Goal: Book appointment/travel/reservation

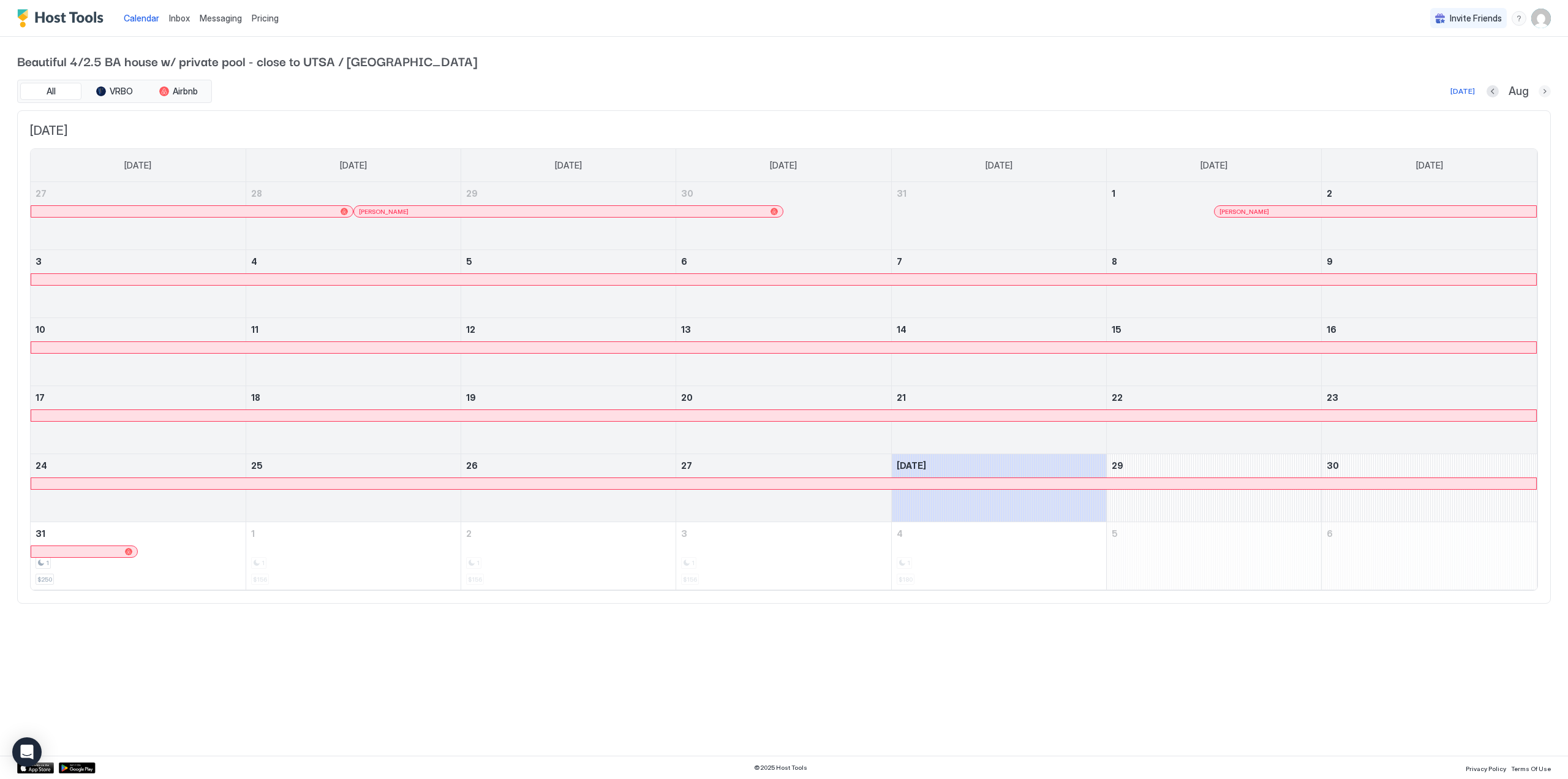
click at [1546, 93] on button "Next month" at bounding box center [1545, 91] width 13 height 13
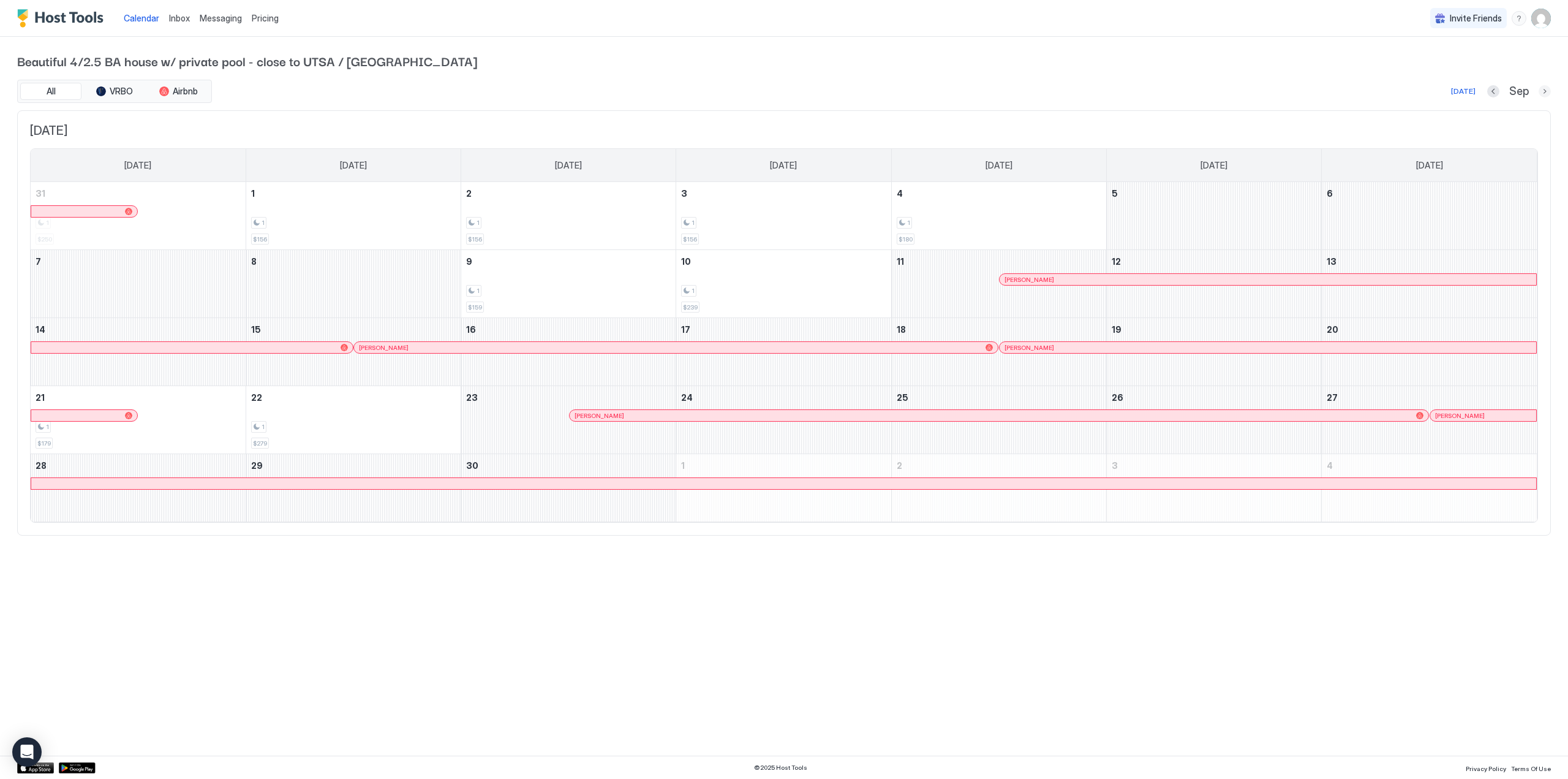
click at [1547, 91] on button "Next month" at bounding box center [1545, 91] width 13 height 13
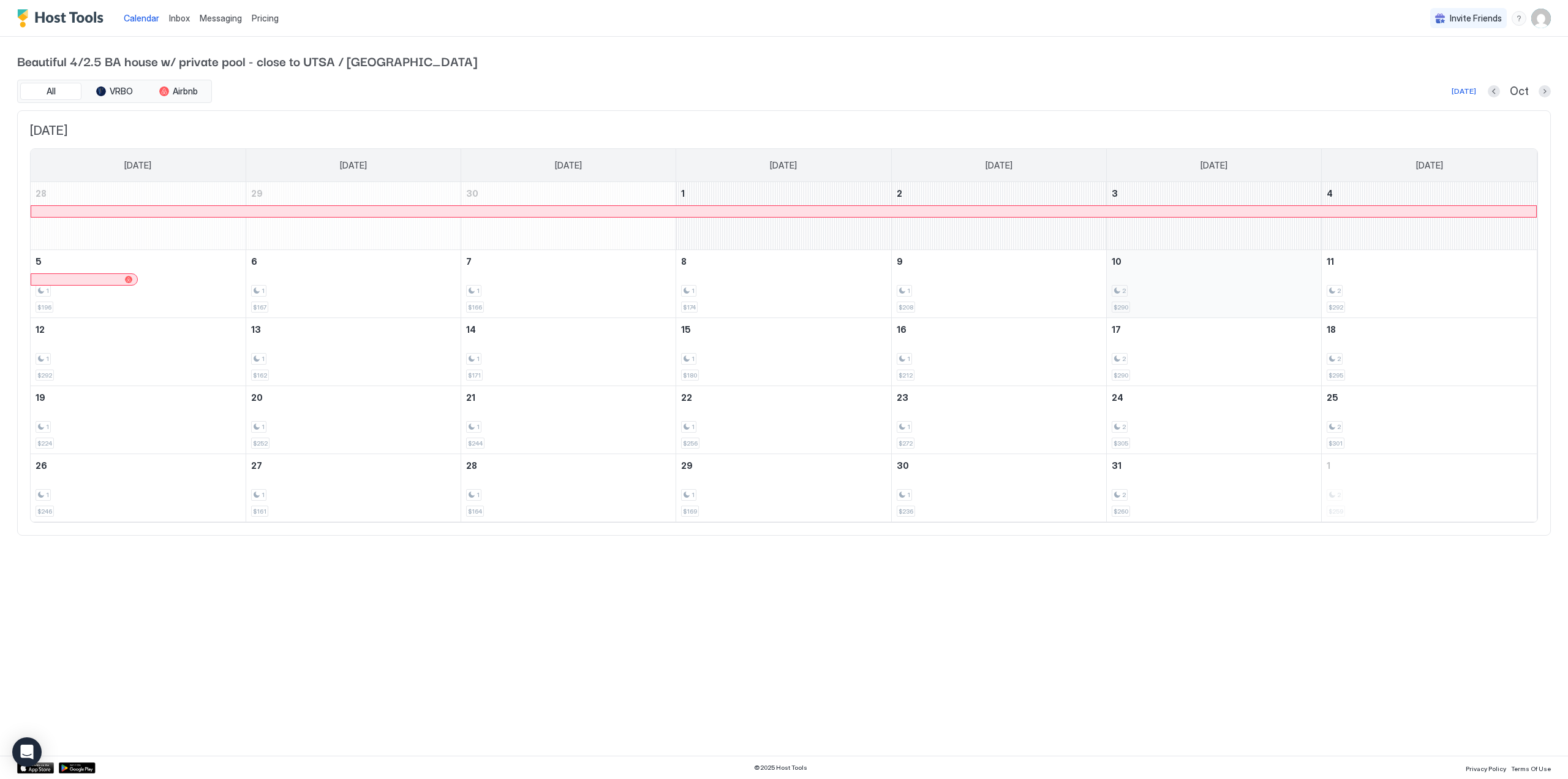
click at [1190, 287] on div "2" at bounding box center [1214, 290] width 205 height 12
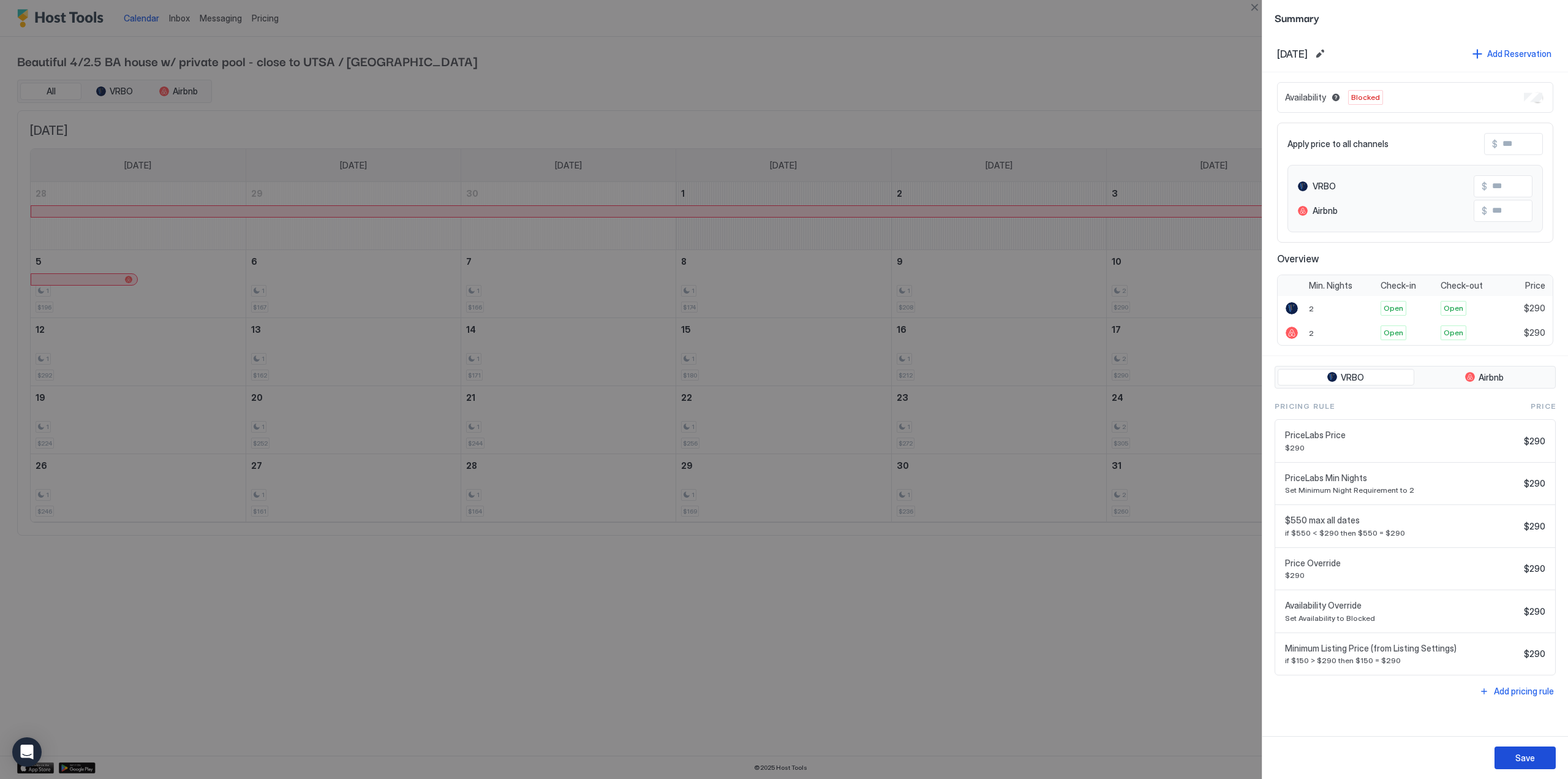
click at [1519, 759] on div "Save" at bounding box center [1526, 757] width 20 height 13
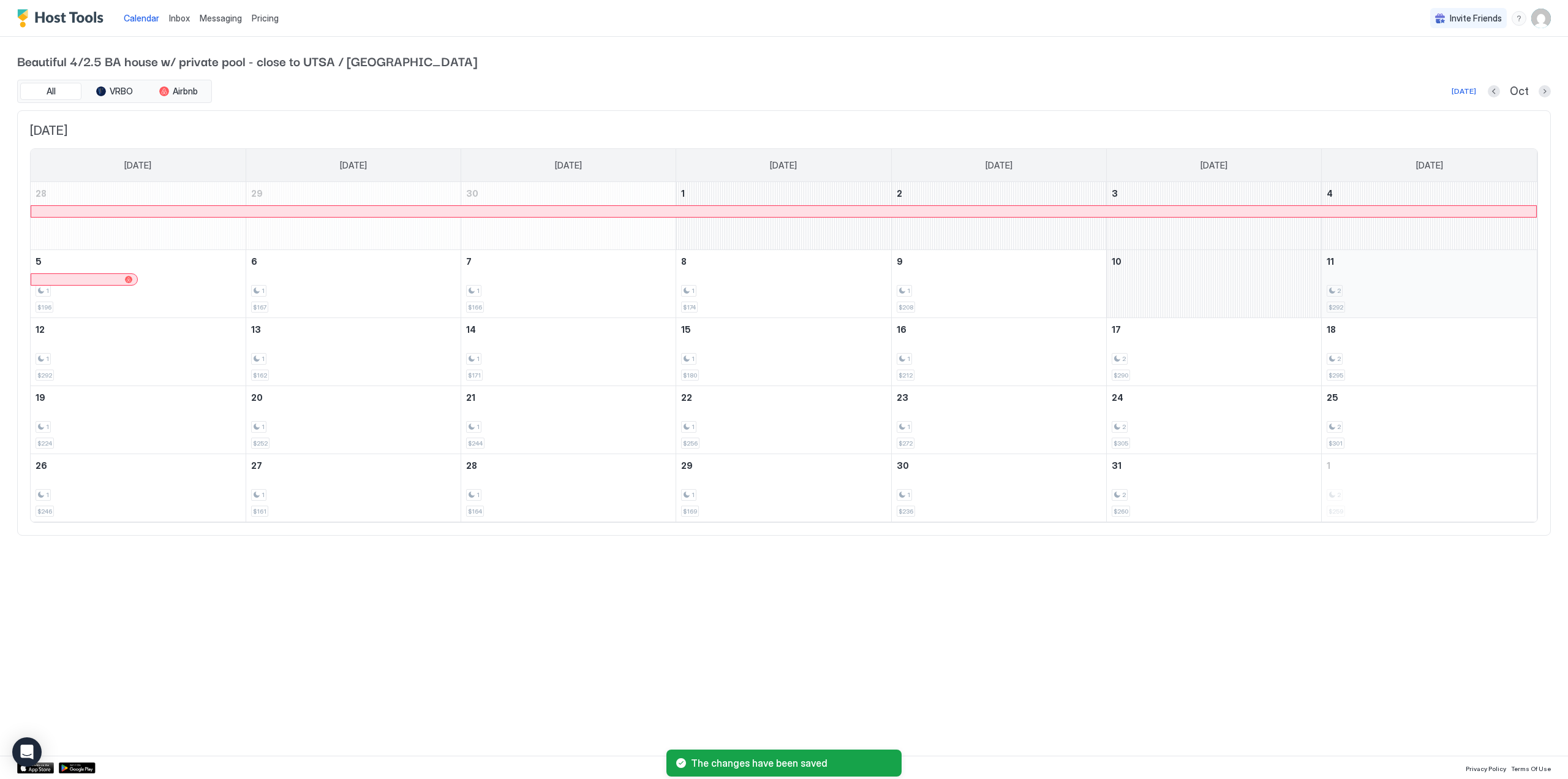
click at [1444, 296] on div "2 $292" at bounding box center [1429, 284] width 205 height 58
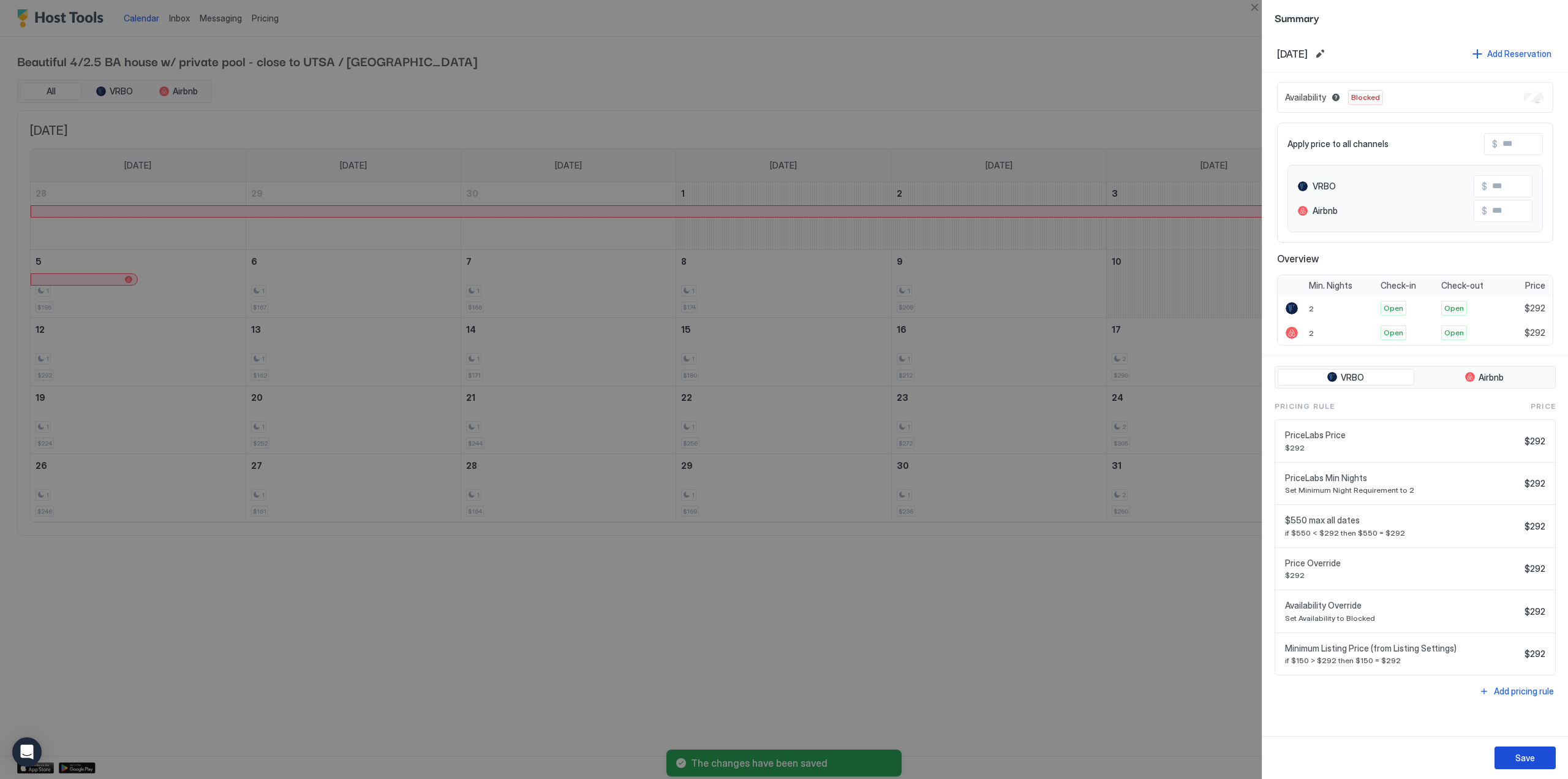
click at [1514, 754] on button "Save" at bounding box center [1526, 757] width 61 height 23
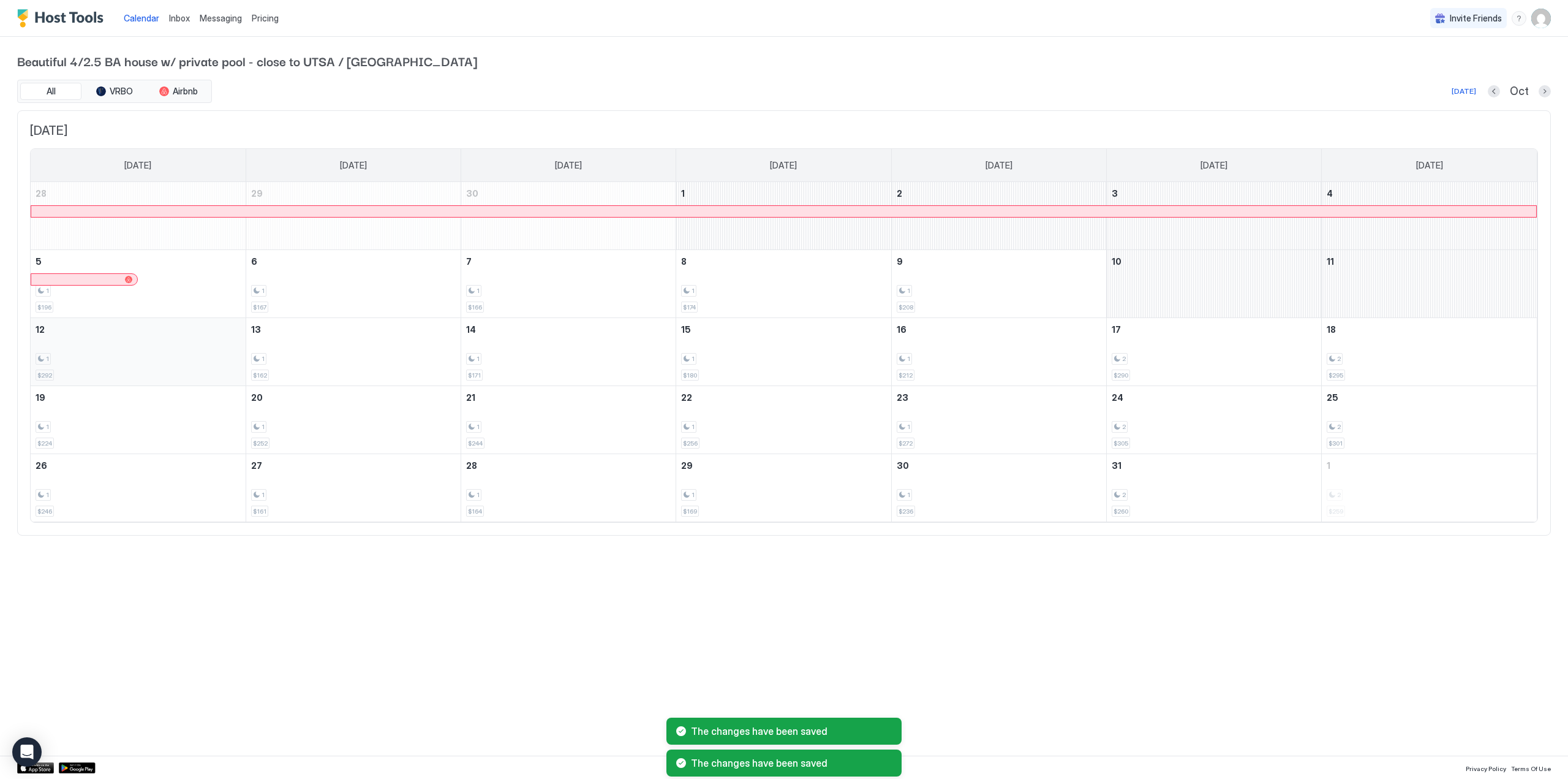
click at [92, 339] on div "1 $292" at bounding box center [137, 352] width 205 height 58
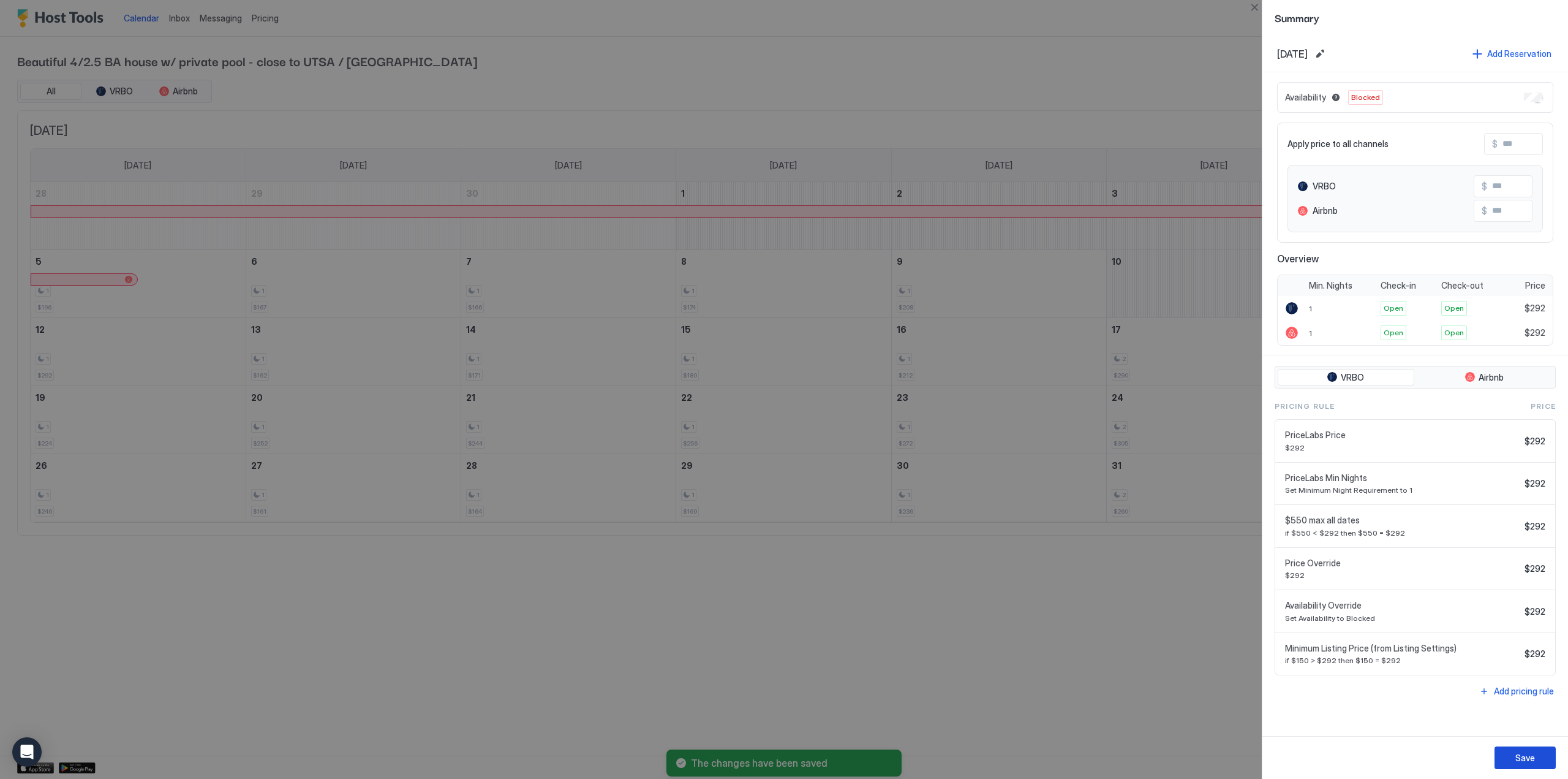
click at [1539, 756] on button "Save" at bounding box center [1526, 757] width 61 height 23
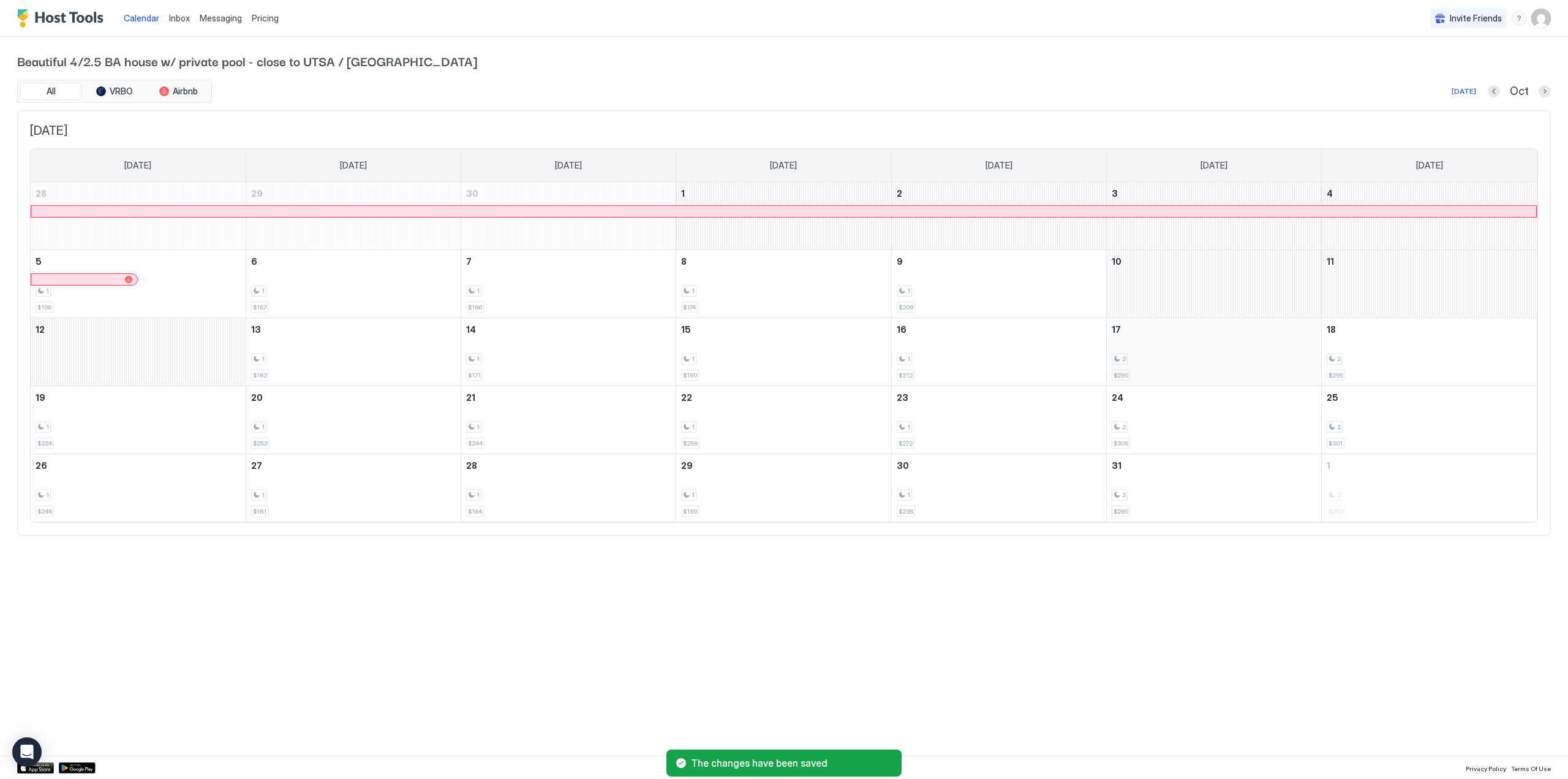
click at [1252, 335] on div "2 $290" at bounding box center [1214, 352] width 205 height 58
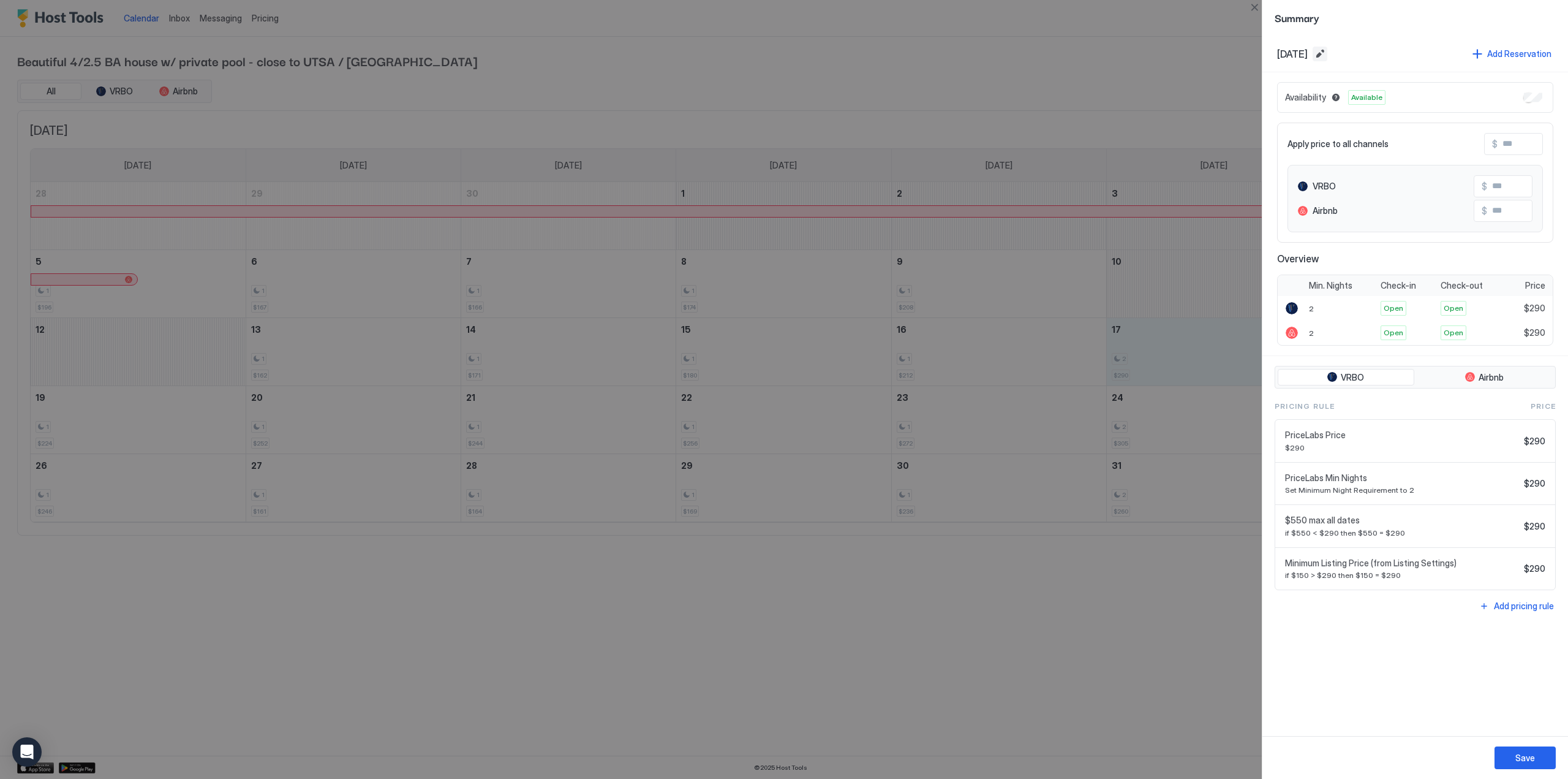
click at [1328, 54] on button "Edit date range" at bounding box center [1320, 54] width 14 height 14
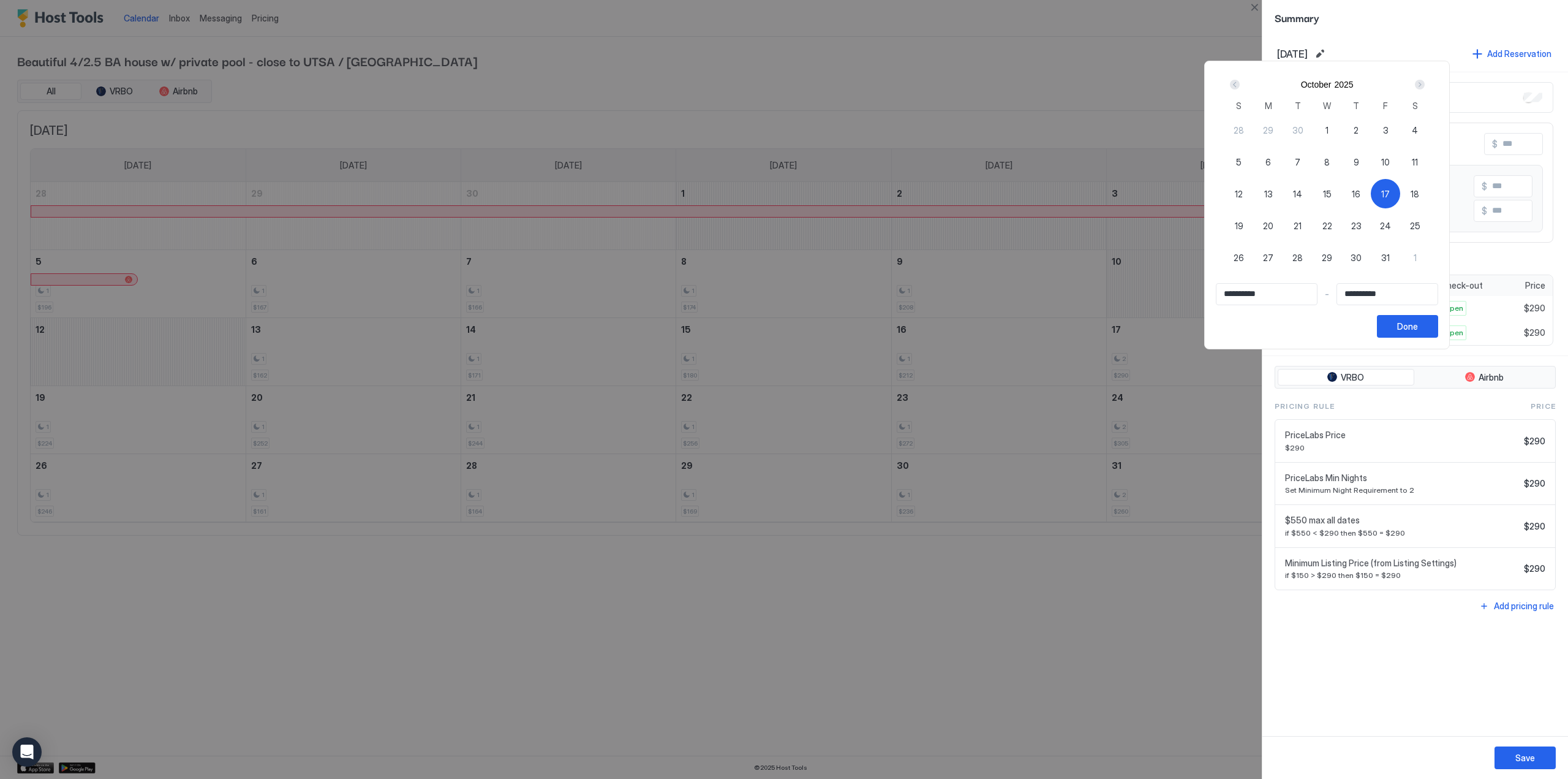
click at [1244, 224] on span "19" at bounding box center [1238, 226] width 8 height 13
type input "**********"
click at [1400, 190] on div "17" at bounding box center [1386, 193] width 30 height 30
type input "**********"
click at [1244, 226] on span "19" at bounding box center [1238, 226] width 8 height 13
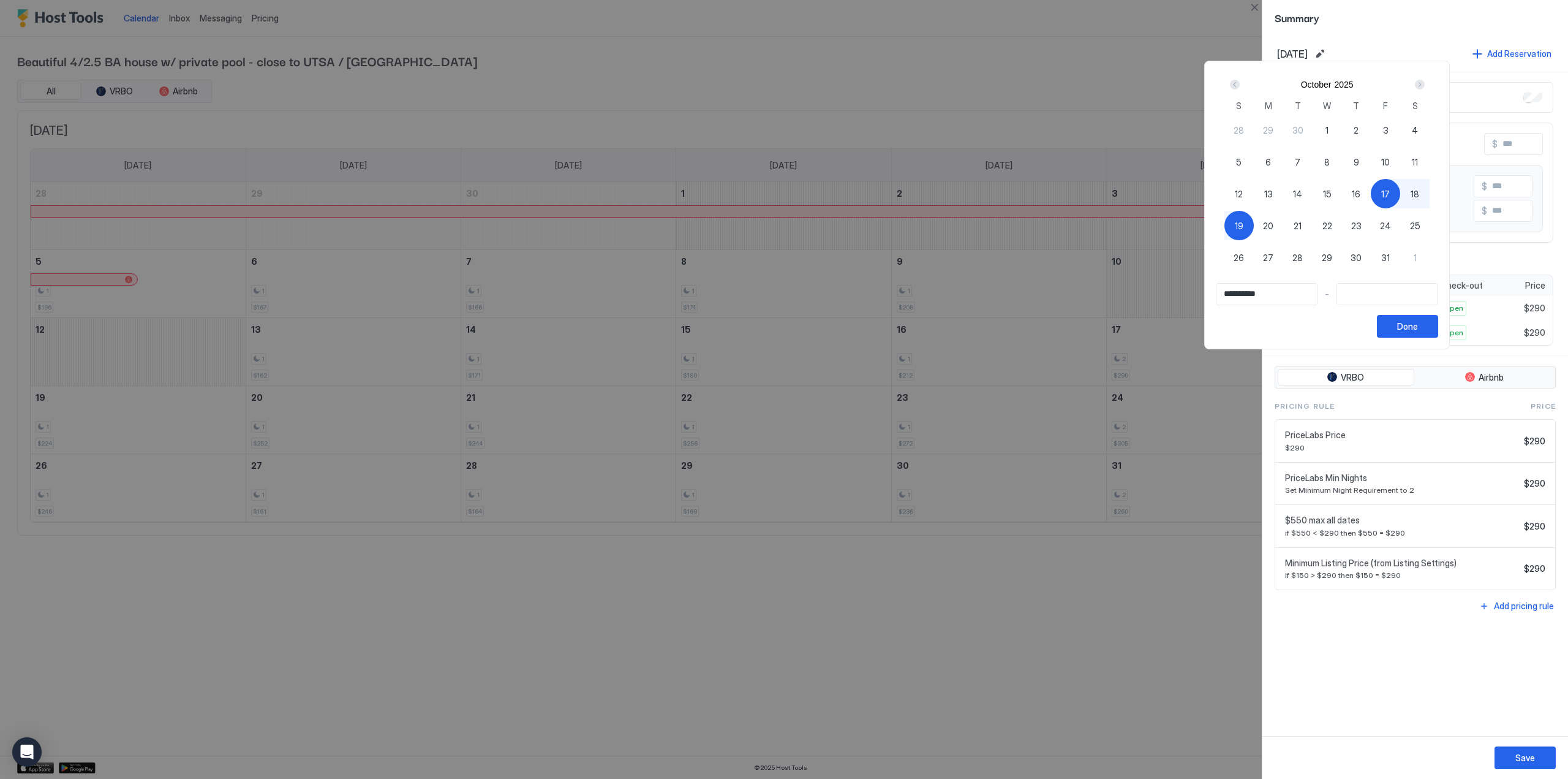
type input "**********"
click at [1418, 322] on div "Done" at bounding box center [1407, 326] width 21 height 13
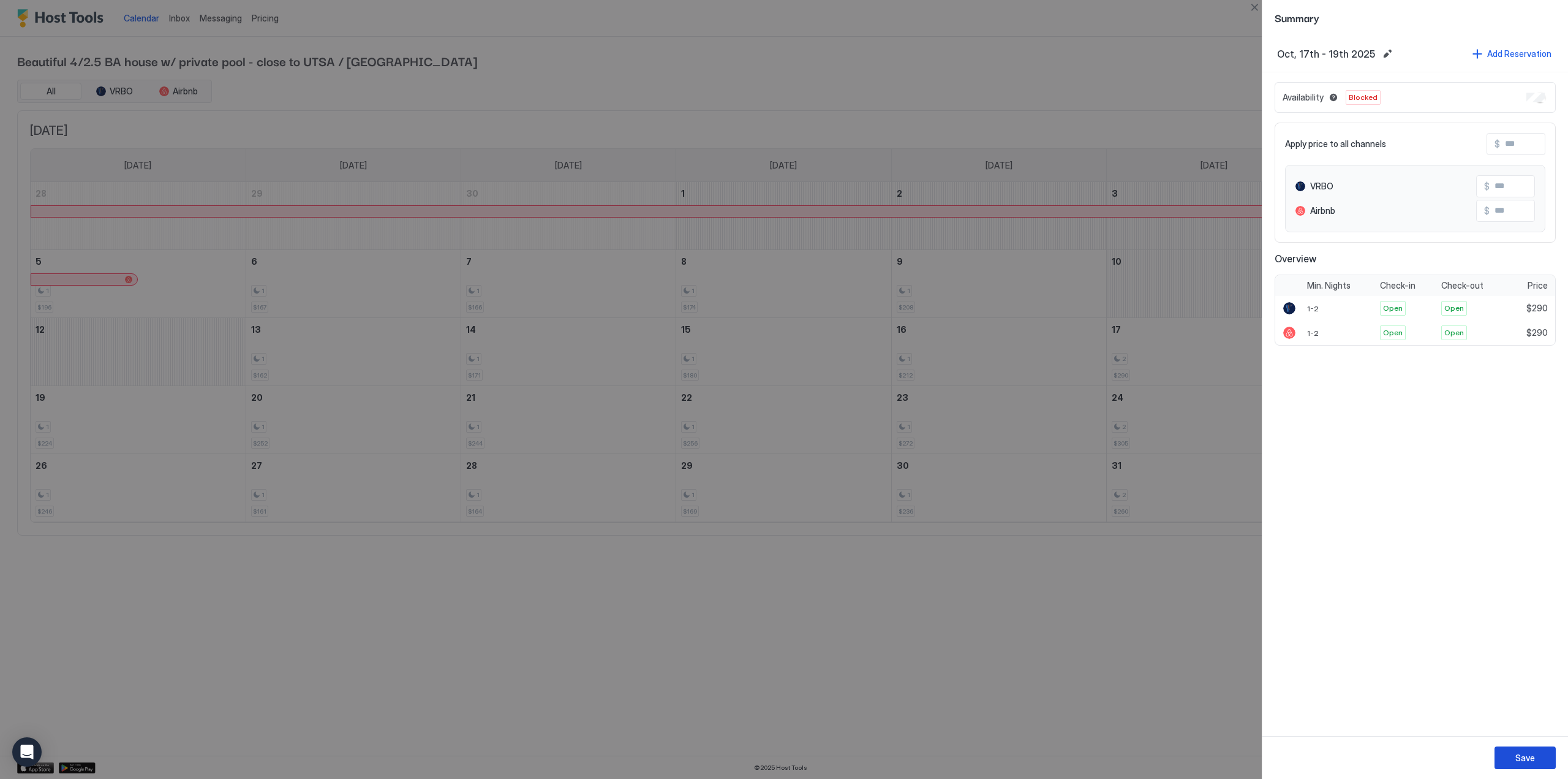
click at [1507, 753] on button "Save" at bounding box center [1526, 757] width 61 height 23
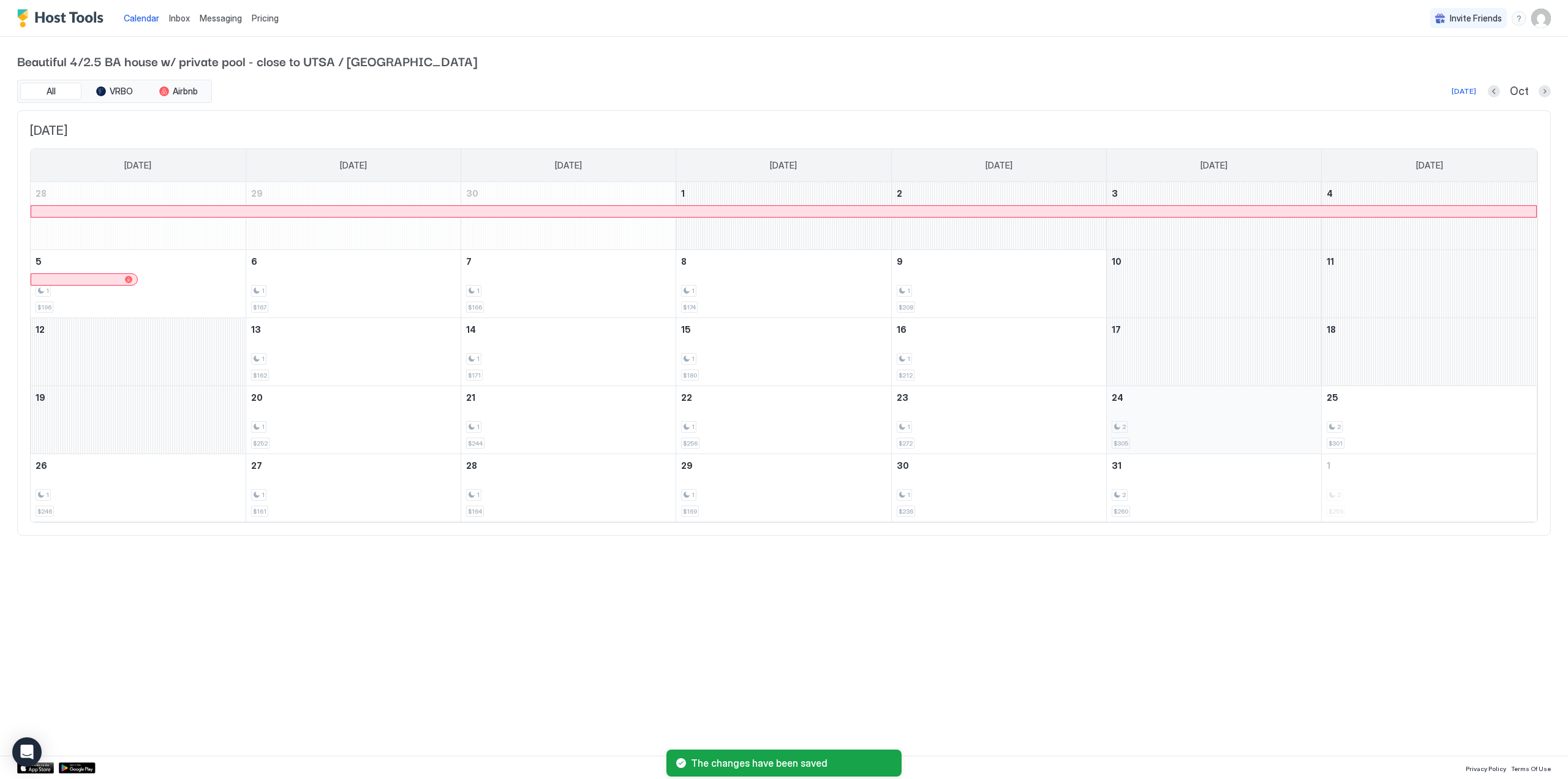
click at [1218, 418] on div "2 $305" at bounding box center [1214, 420] width 205 height 58
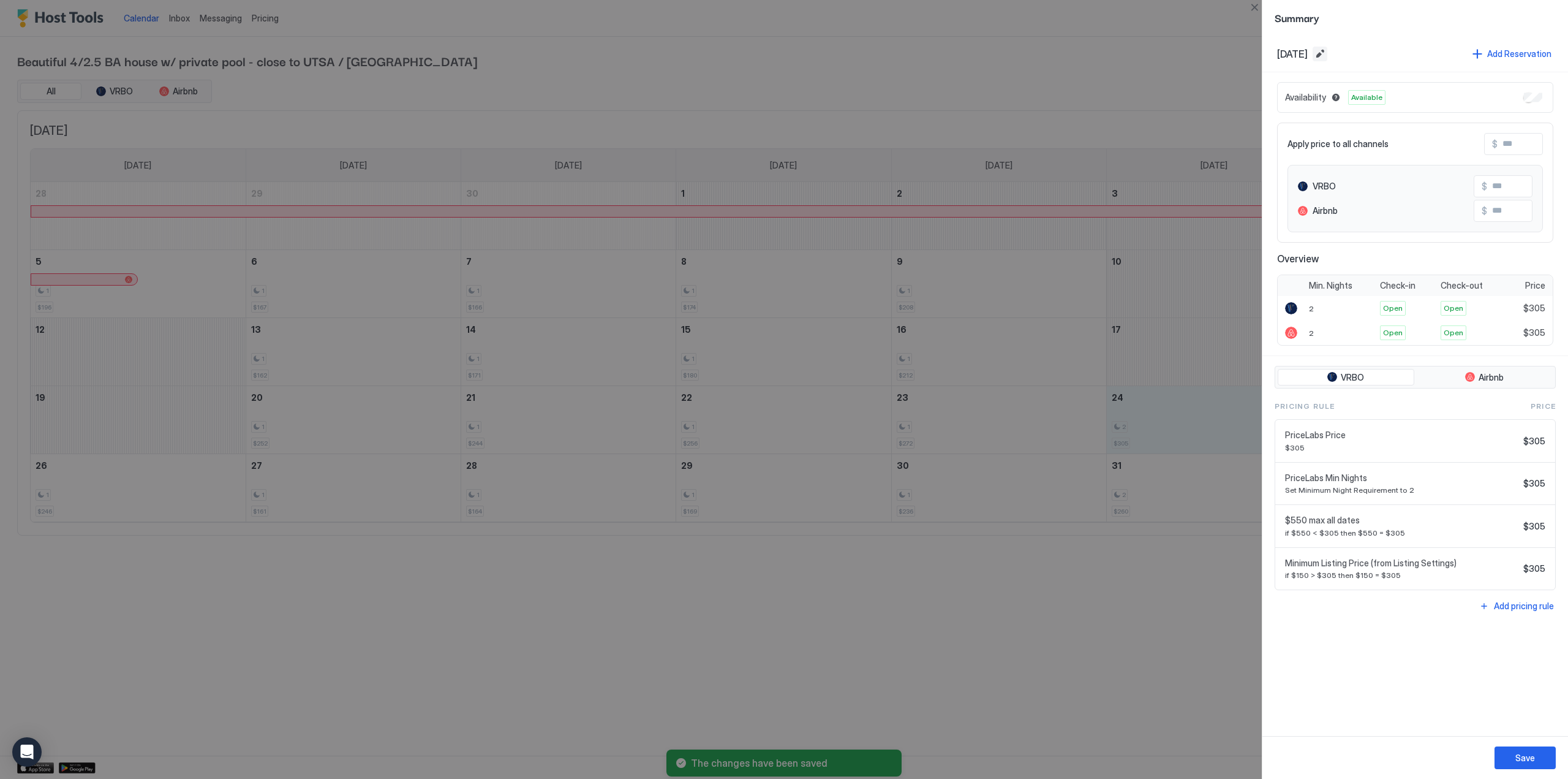
click at [1328, 54] on button "Edit date range" at bounding box center [1320, 54] width 14 height 14
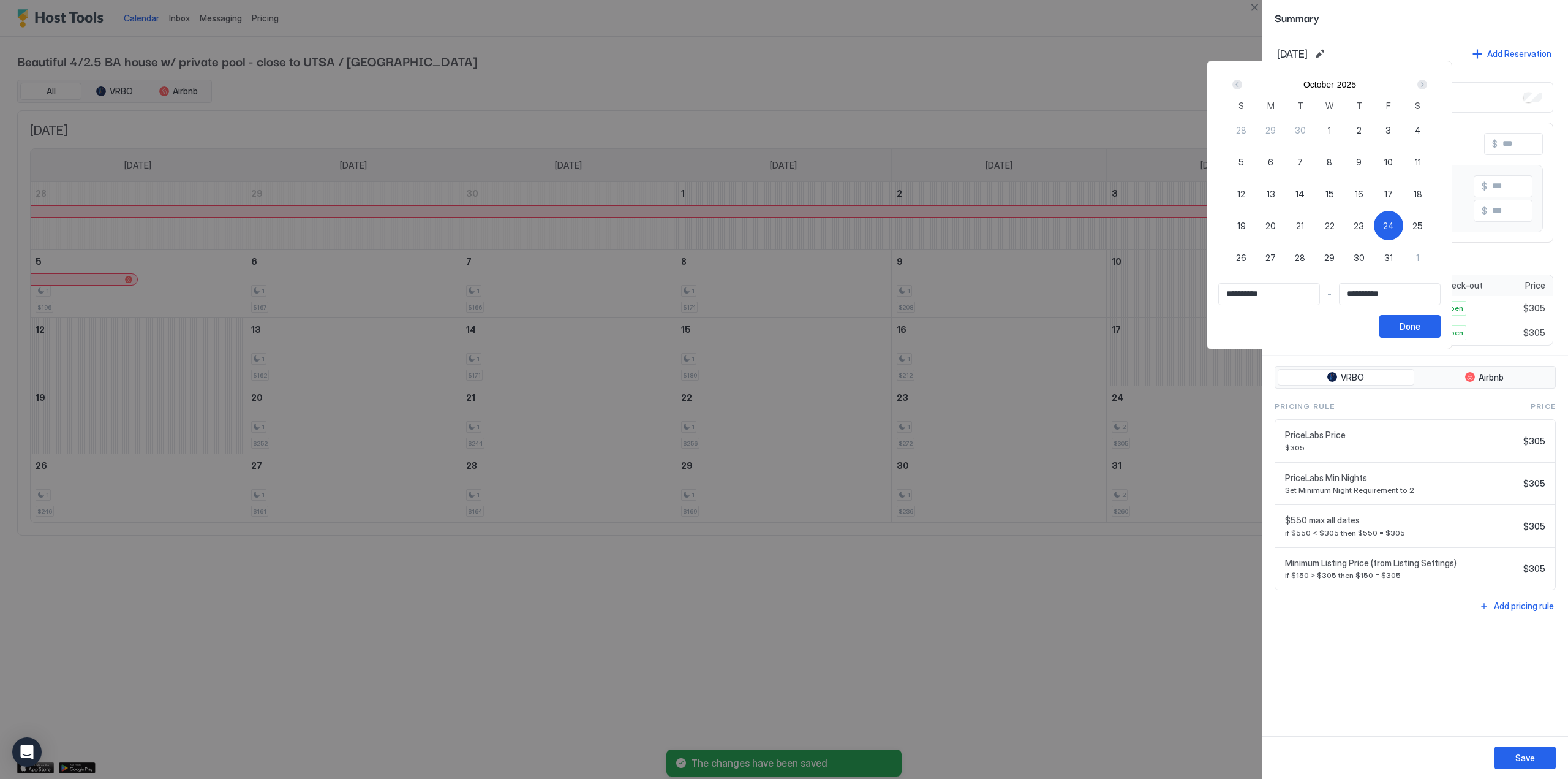
drag, startPoint x: 1415, startPoint y: 221, endPoint x: 1408, endPoint y: 224, distance: 7.6
click at [1395, 221] on span "24" at bounding box center [1388, 226] width 11 height 13
click at [1395, 225] on span "24" at bounding box center [1388, 226] width 11 height 13
type input "**********"
click at [1246, 254] on span "26" at bounding box center [1242, 258] width 11 height 13
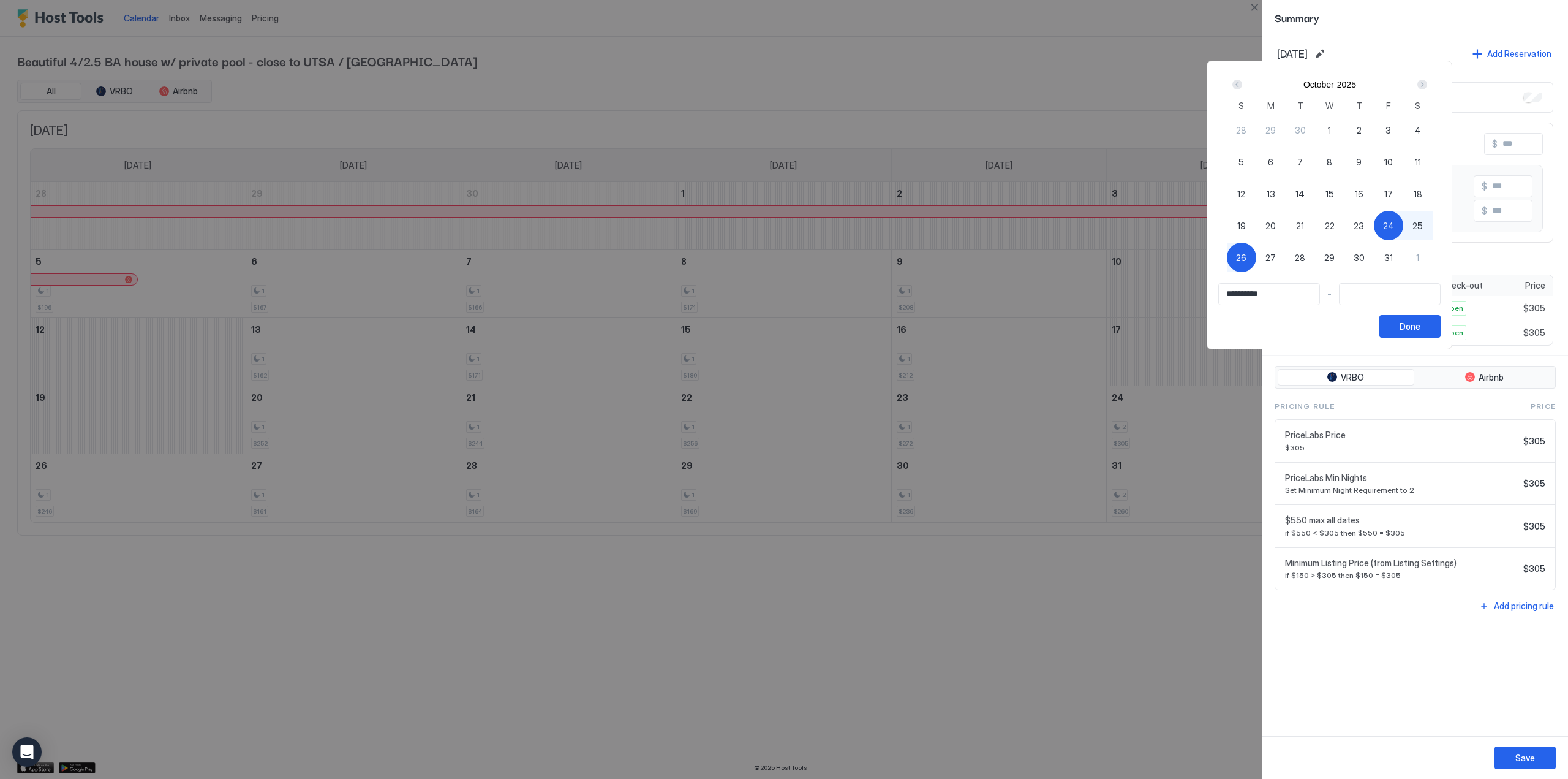
type input "**********"
click at [1441, 324] on button "Done" at bounding box center [1410, 326] width 61 height 23
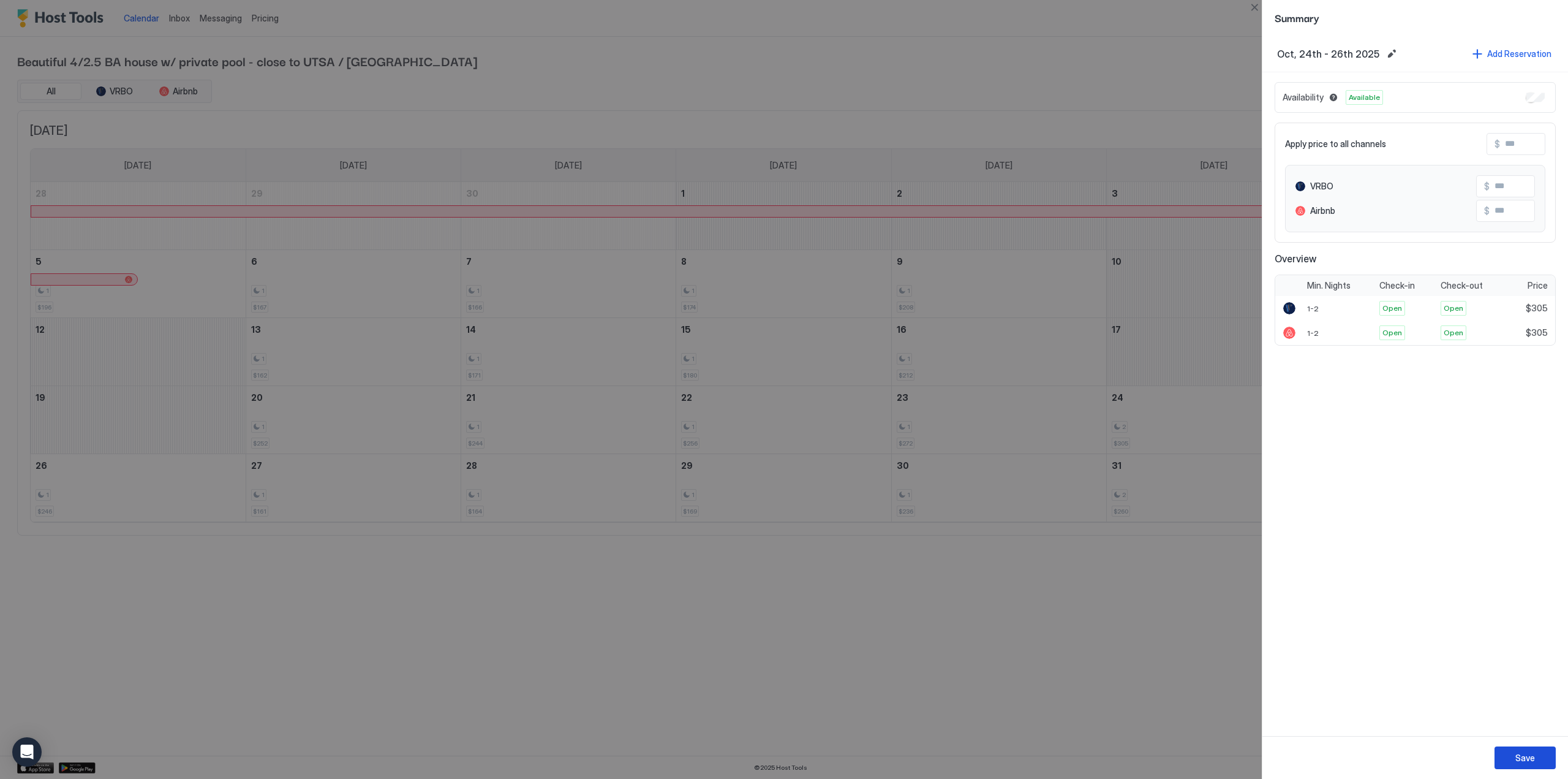
click at [1532, 757] on div "Save" at bounding box center [1526, 757] width 20 height 13
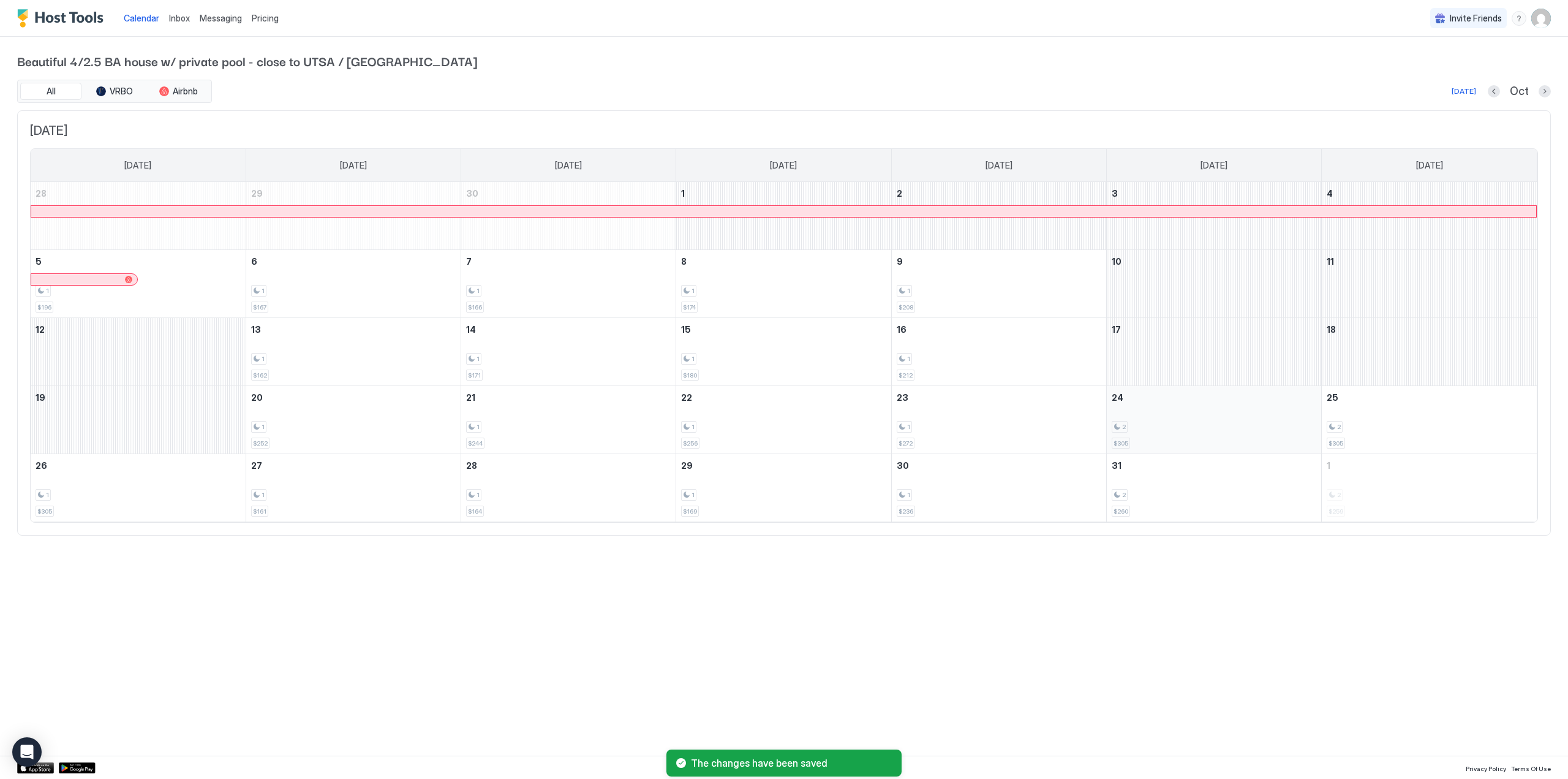
click at [1197, 422] on div "2" at bounding box center [1214, 427] width 205 height 12
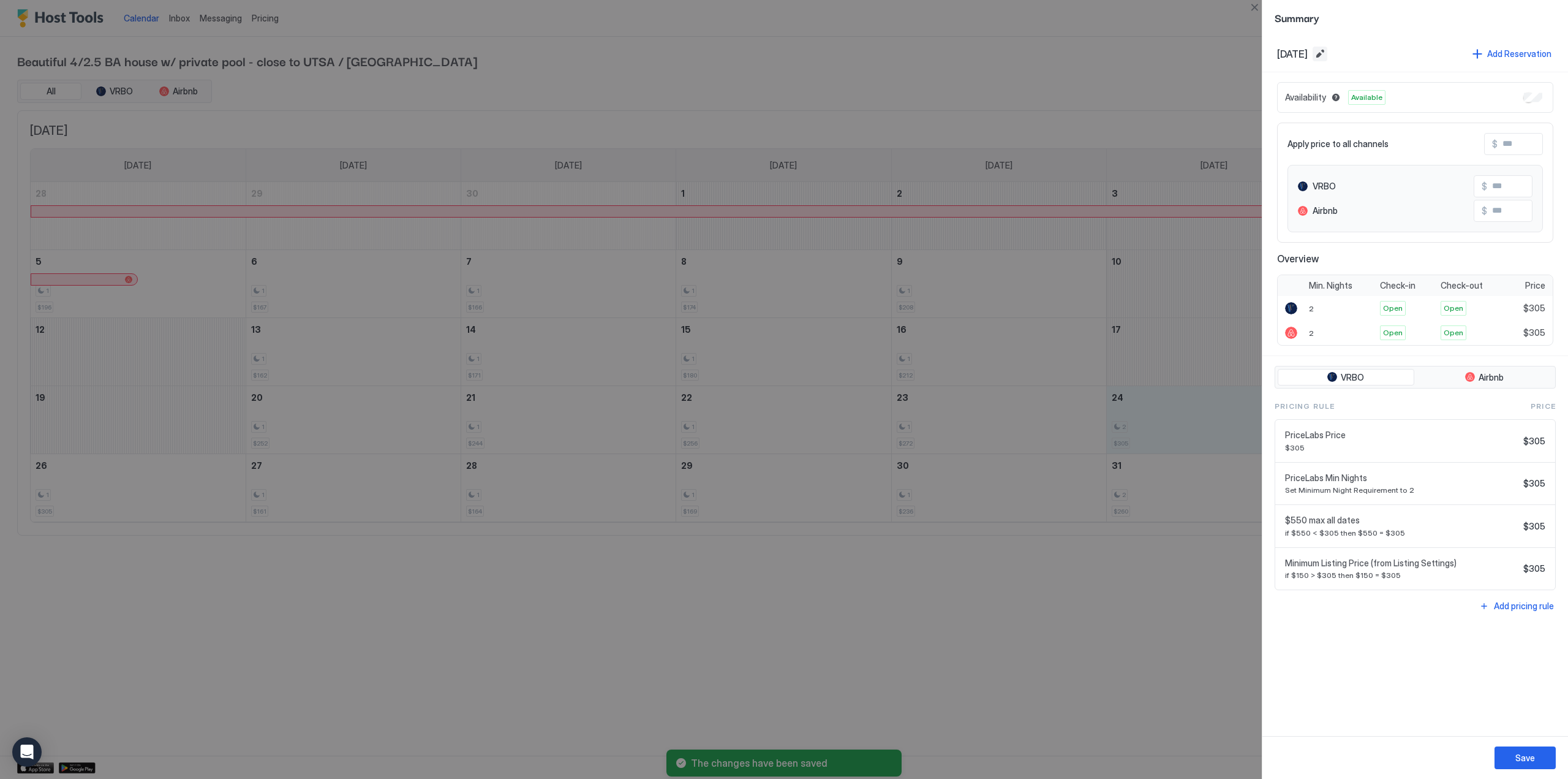
click at [1328, 50] on button "Edit date range" at bounding box center [1320, 54] width 14 height 14
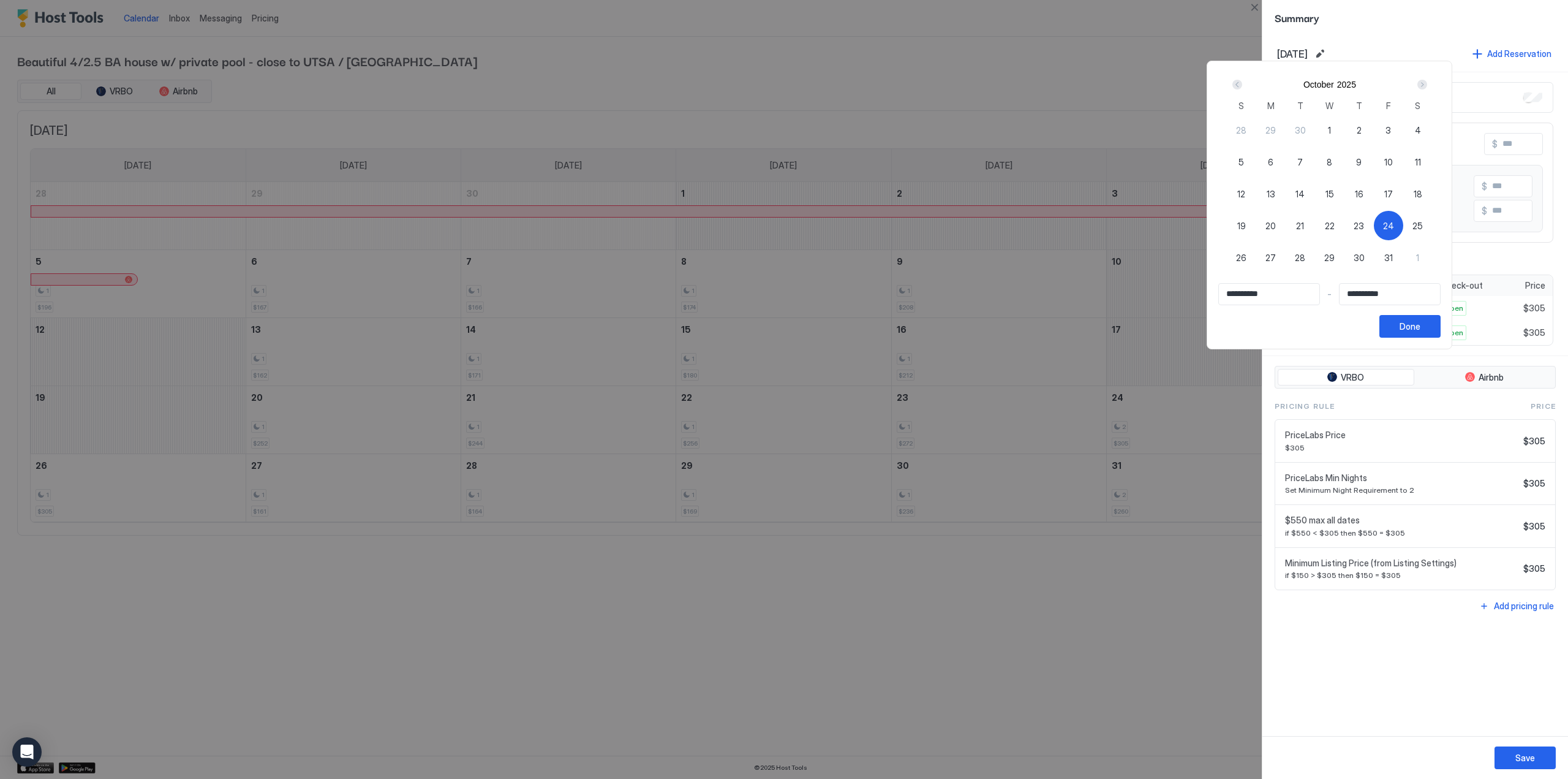
click at [1395, 222] on span "24" at bounding box center [1388, 226] width 11 height 13
type input "**********"
click at [1246, 256] on span "26" at bounding box center [1242, 258] width 11 height 13
type input "**********"
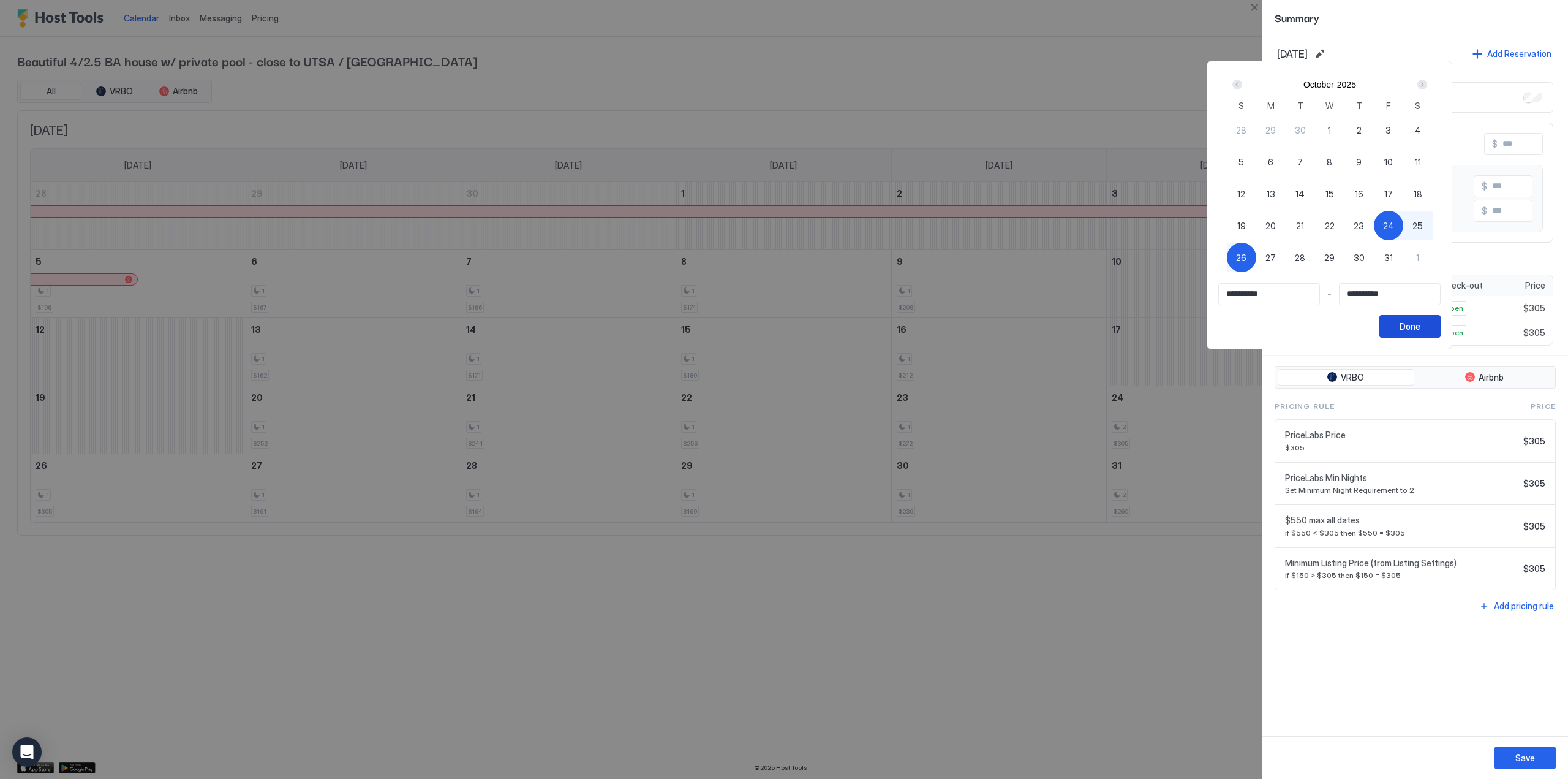
click at [1441, 324] on button "Done" at bounding box center [1410, 326] width 61 height 23
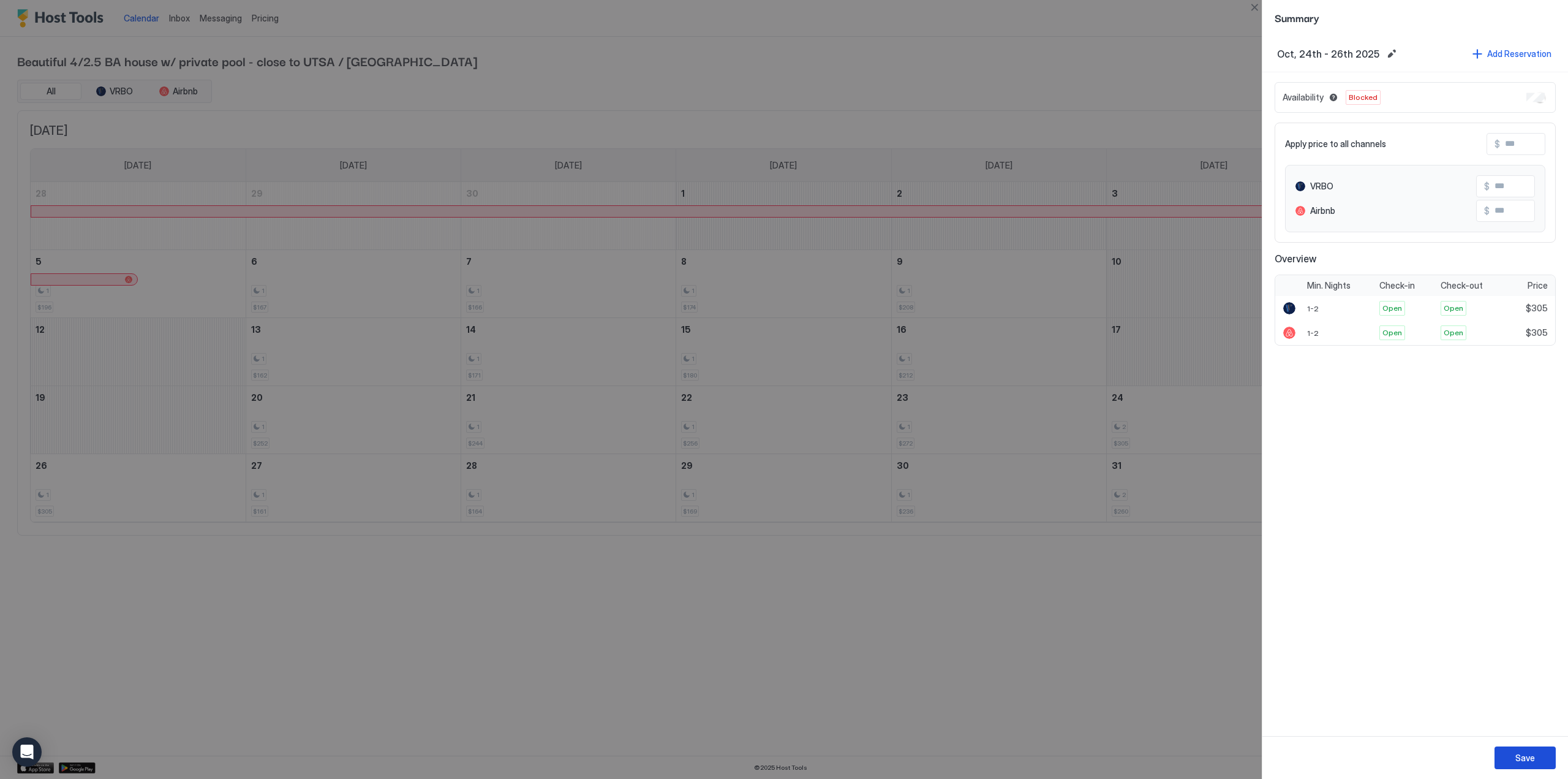
click at [1520, 756] on div "Save" at bounding box center [1526, 757] width 20 height 13
